Goal: Task Accomplishment & Management: Use online tool/utility

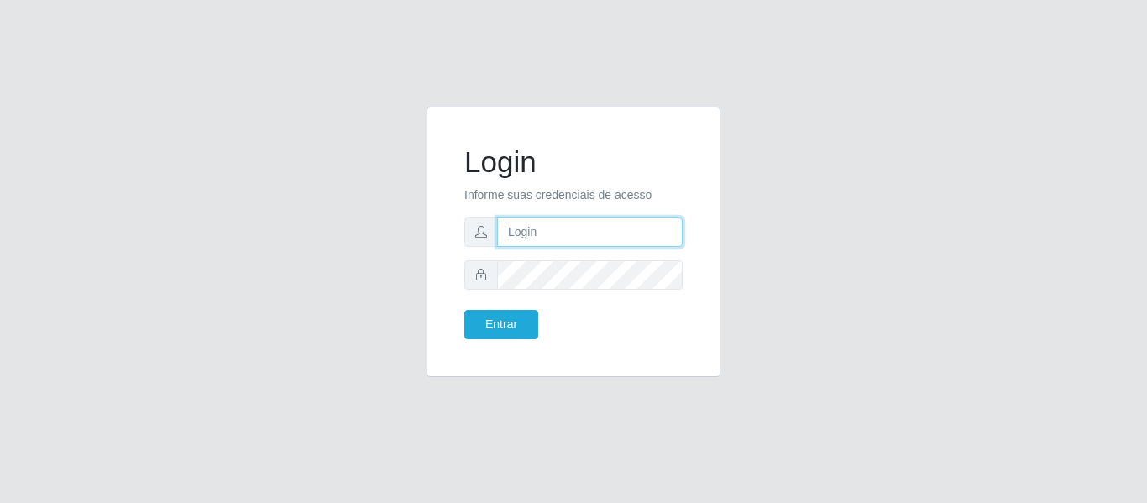
drag, startPoint x: 0, startPoint y: 0, endPoint x: 663, endPoint y: 237, distance: 704.1
click at [663, 237] on input "text" at bounding box center [589, 231] width 185 height 29
type input "[PERSON_NAME][EMAIL_ADDRESS][DOMAIN_NAME]"
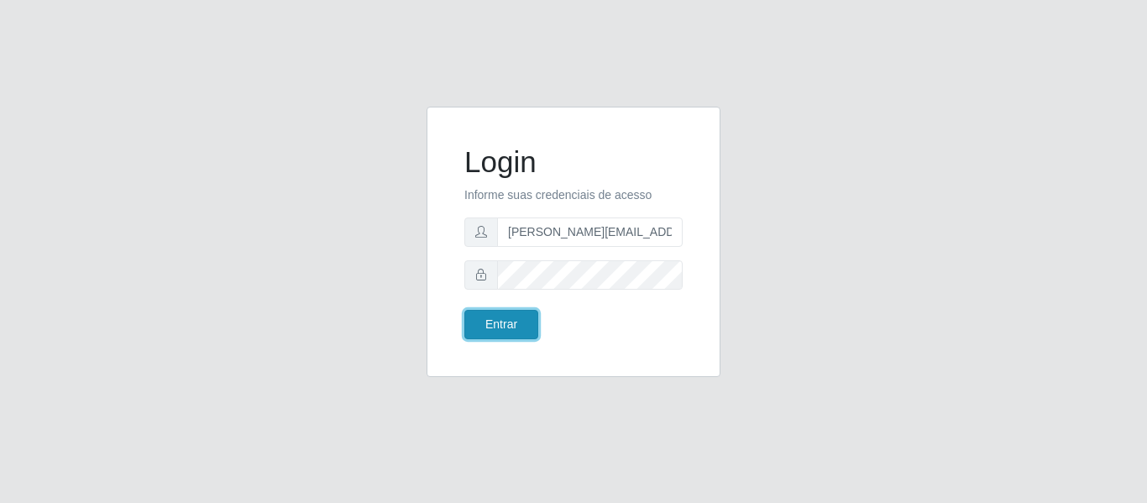
click at [507, 328] on button "Entrar" at bounding box center [501, 324] width 74 height 29
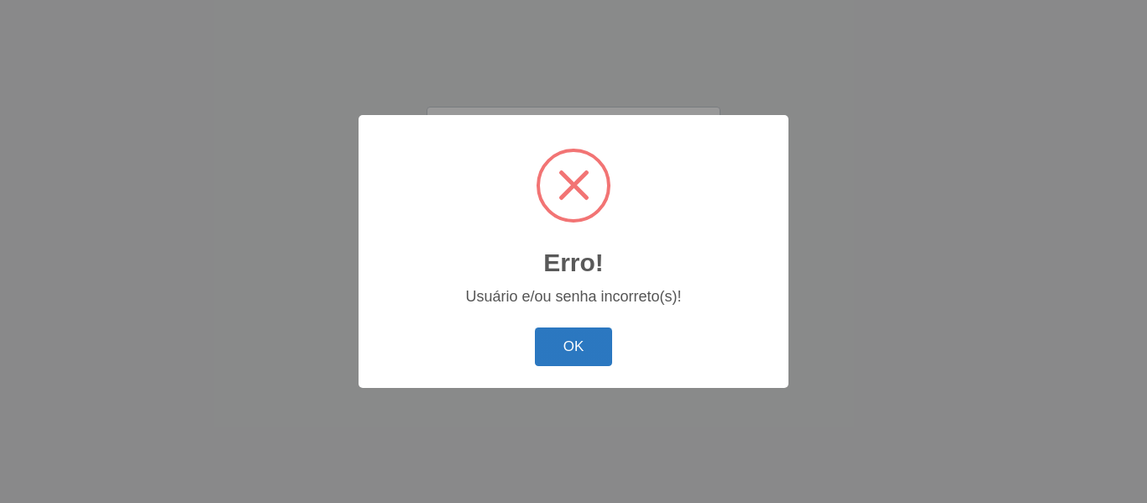
click at [573, 351] on button "OK" at bounding box center [574, 346] width 78 height 39
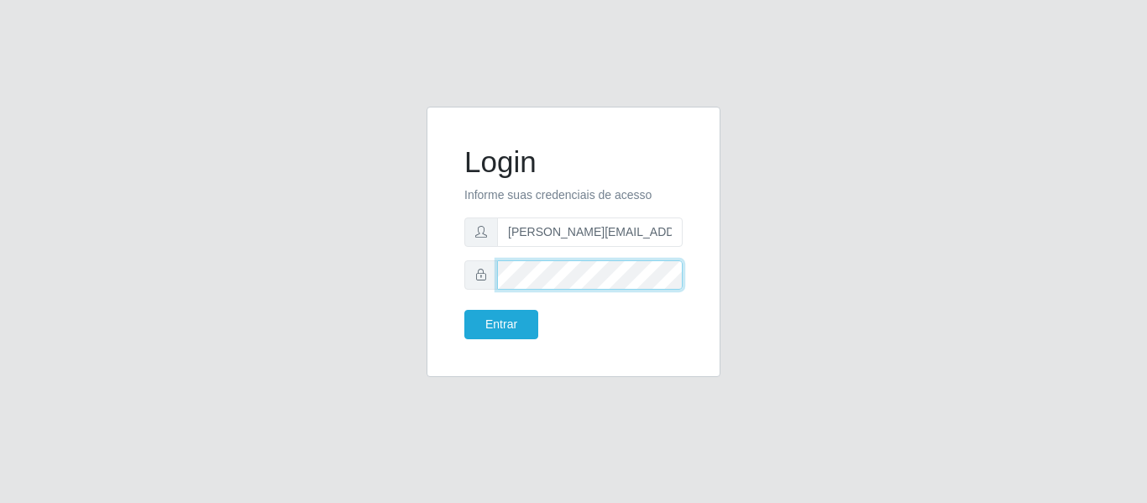
click at [464, 310] on button "Entrar" at bounding box center [501, 324] width 74 height 29
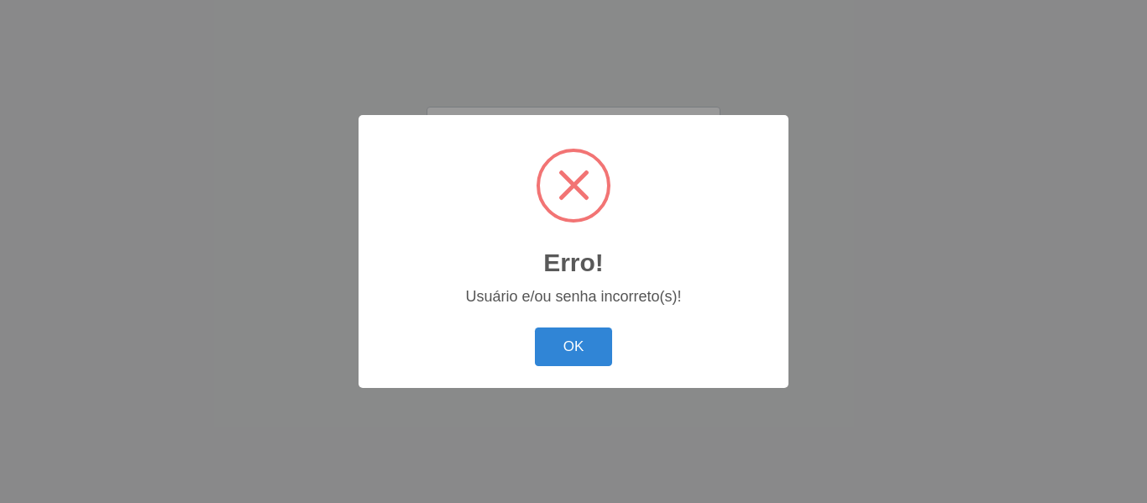
click at [502, 325] on div "Erro! × Usuário e/ou senha incorreto(s)! OK Cancel" at bounding box center [573, 251] width 430 height 272
click at [580, 351] on button "OK" at bounding box center [574, 346] width 78 height 39
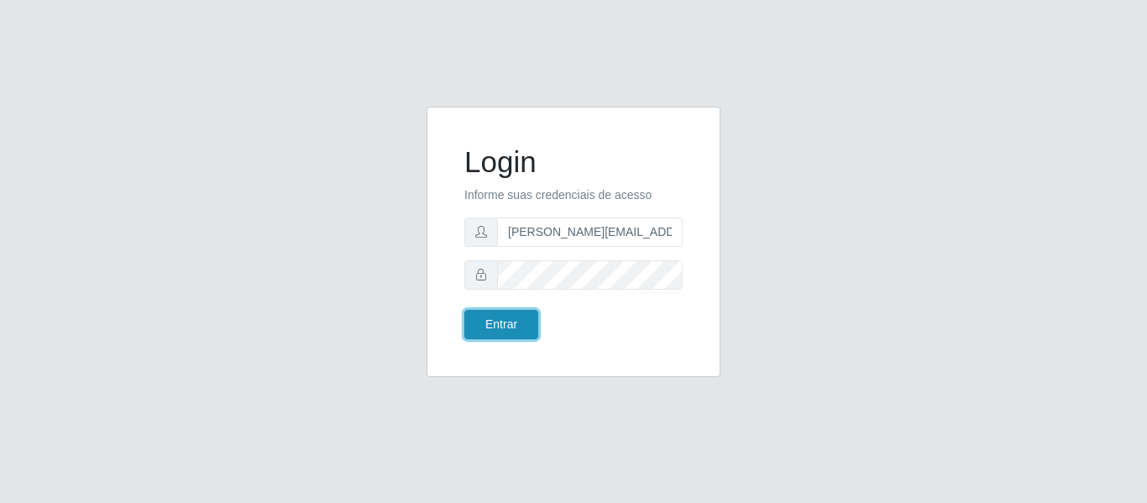
click at [509, 326] on button "Entrar" at bounding box center [501, 324] width 74 height 29
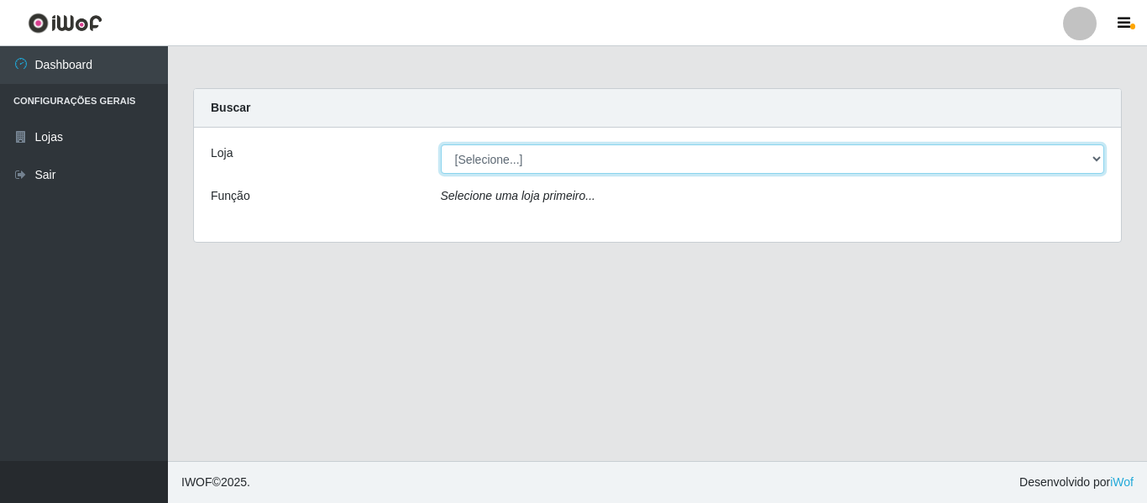
click at [1096, 154] on select "[Selecione...] Hiper Queiroz - [GEOGRAPHIC_DATA]" at bounding box center [773, 158] width 664 height 29
select select "497"
click at [441, 144] on select "[Selecione...] Hiper Queiroz - [GEOGRAPHIC_DATA]" at bounding box center [773, 158] width 664 height 29
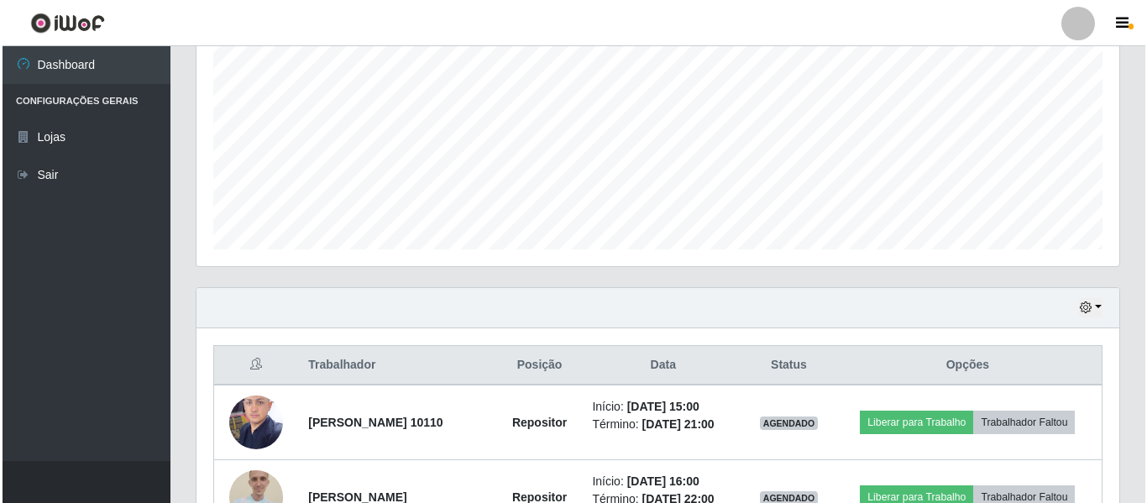
scroll to position [504, 0]
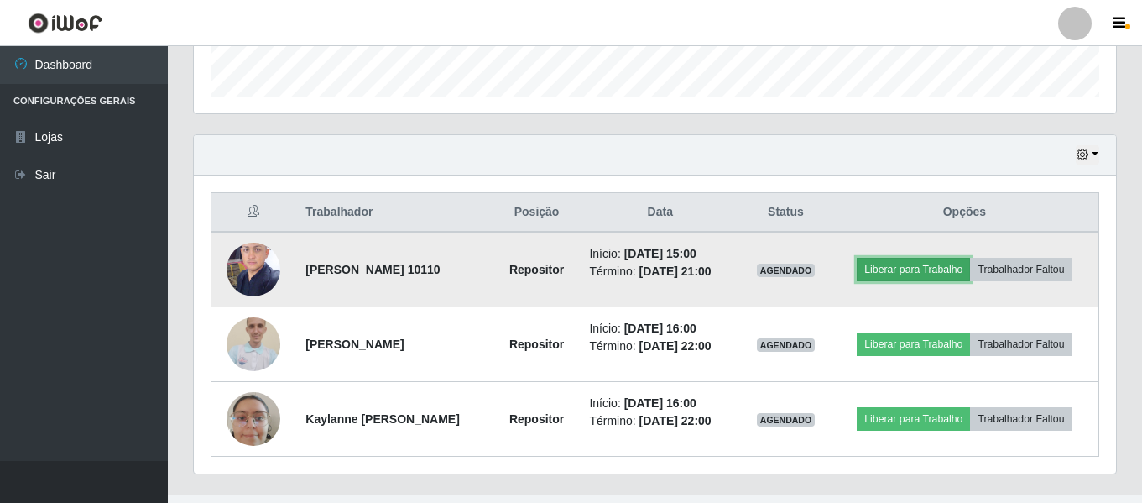
click at [950, 268] on button "Liberar para Trabalho" at bounding box center [913, 270] width 113 height 24
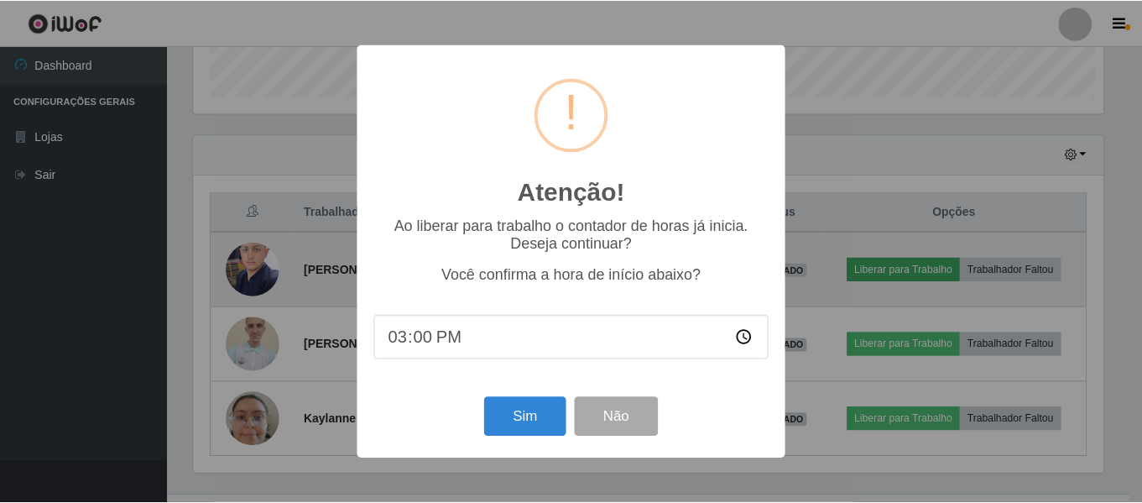
scroll to position [348, 914]
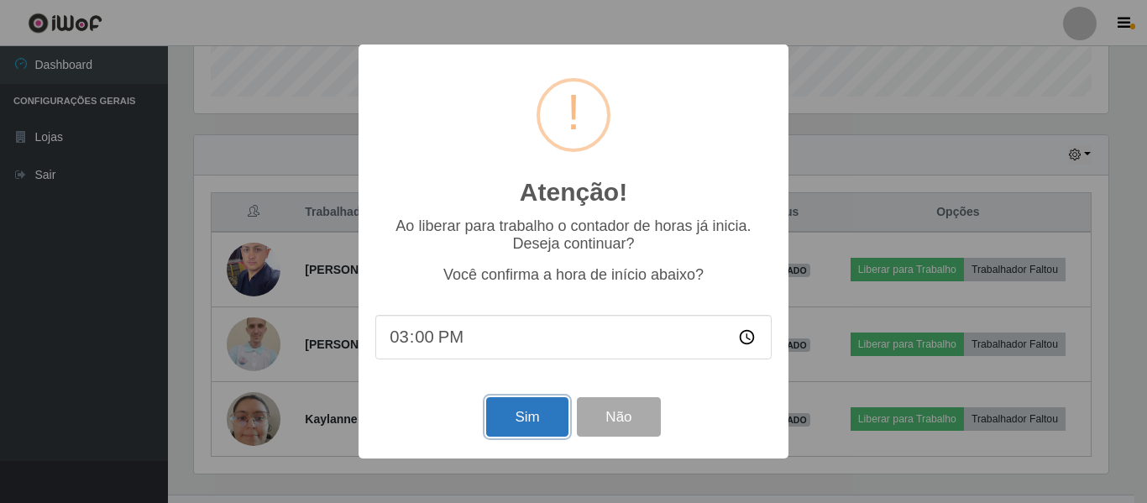
click at [535, 415] on button "Sim" at bounding box center [526, 416] width 81 height 39
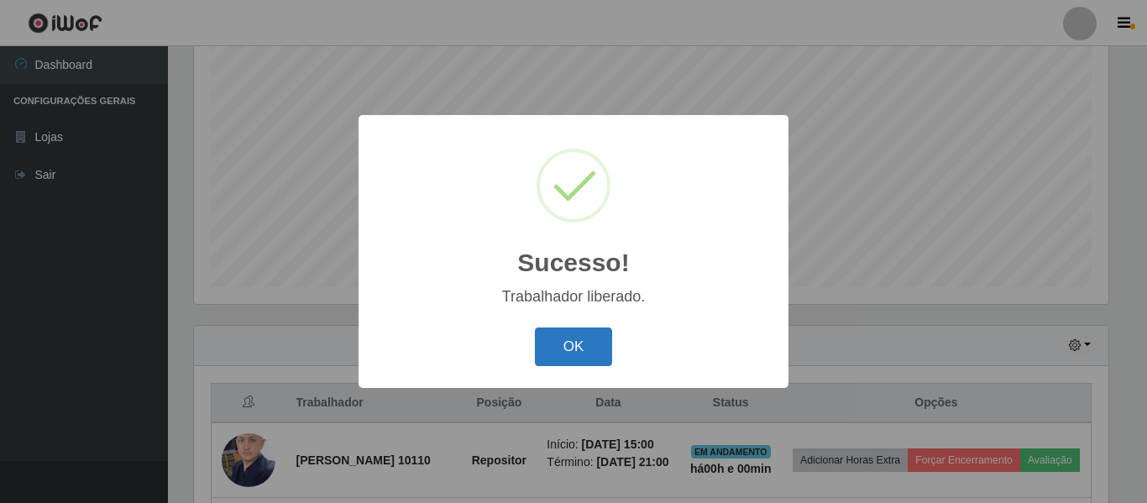
click at [590, 356] on button "OK" at bounding box center [574, 346] width 78 height 39
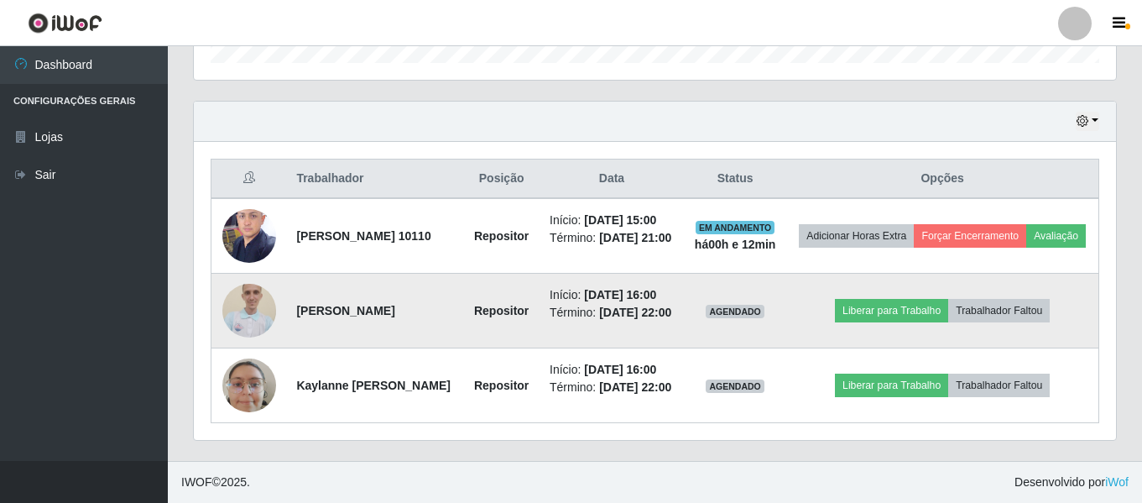
scroll to position [628, 0]
